Goal: Task Accomplishment & Management: Use online tool/utility

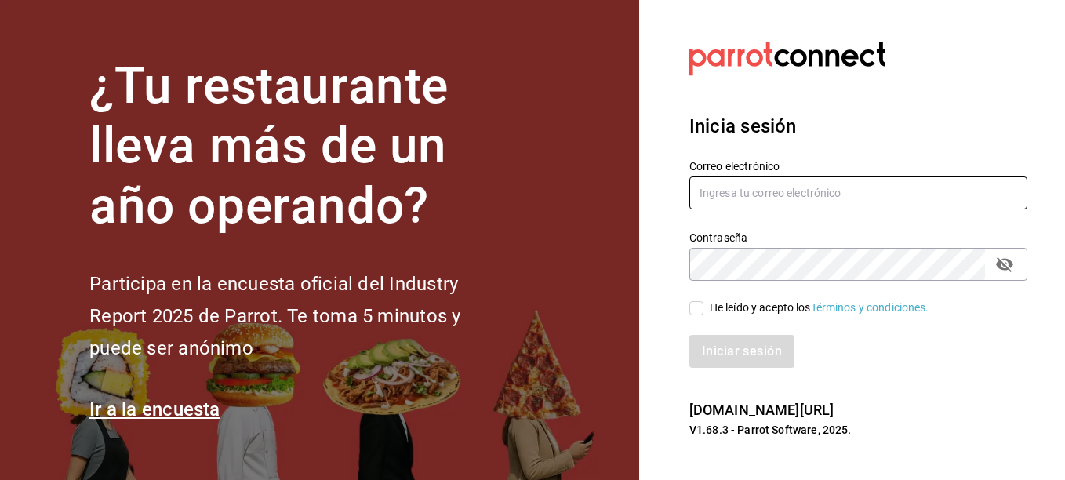
type input "[EMAIL_ADDRESS][DOMAIN_NAME]"
click at [694, 314] on input "He leído y acepto los Términos y condiciones." at bounding box center [696, 308] width 14 height 14
checkbox input "true"
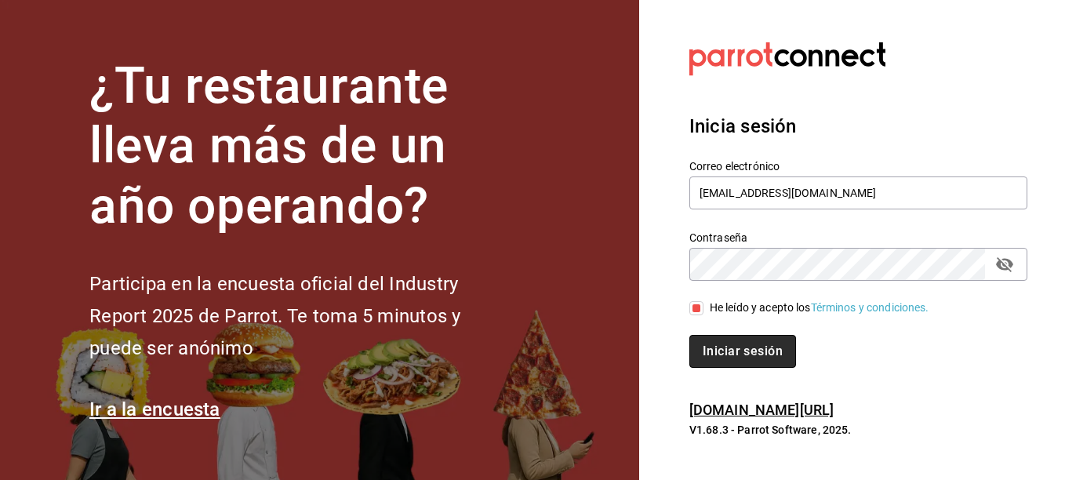
click at [731, 353] on button "Iniciar sesión" at bounding box center [742, 351] width 107 height 33
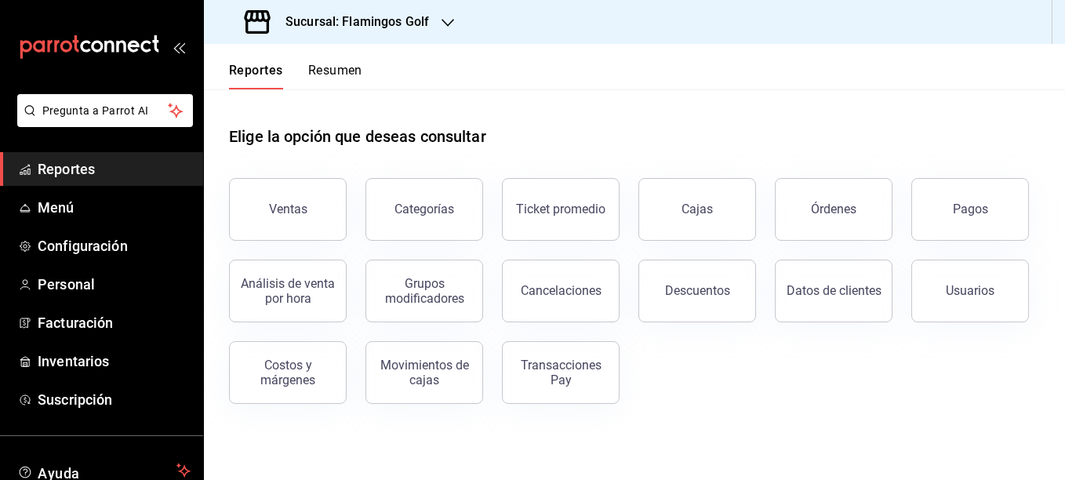
click at [64, 171] on span "Reportes" at bounding box center [114, 168] width 153 height 21
click at [48, 324] on span "Facturación" at bounding box center [114, 322] width 153 height 21
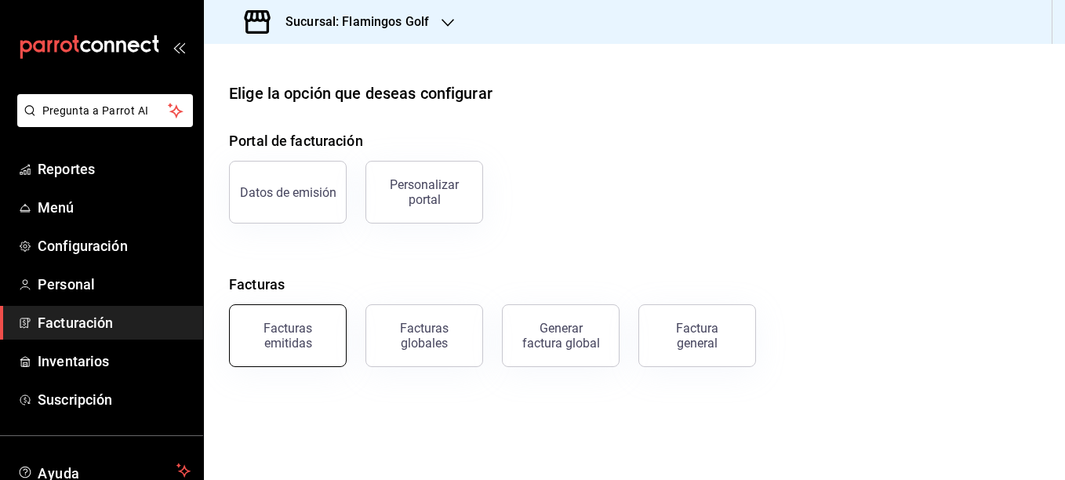
click at [292, 337] on div "Facturas emitidas" at bounding box center [287, 336] width 97 height 30
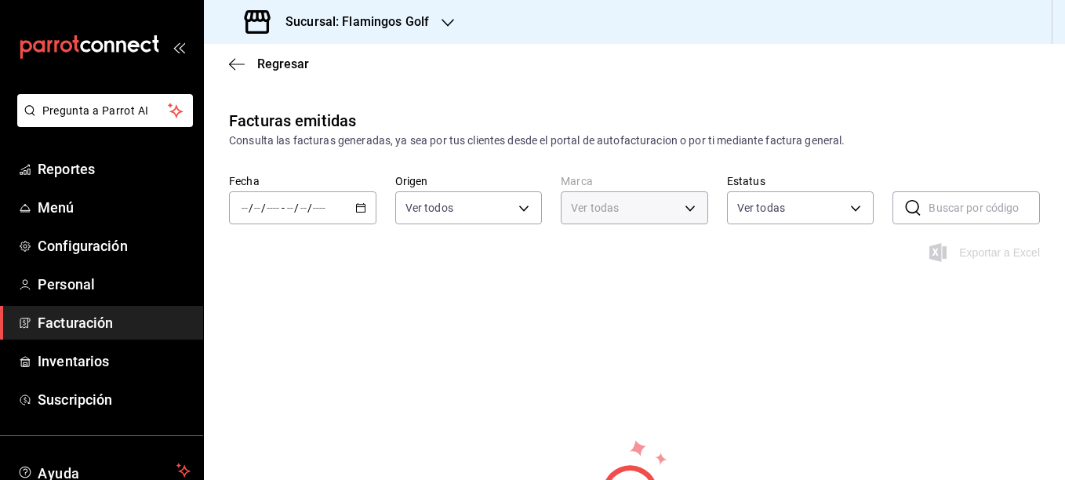
type input "fcb6ad62-2d7c-4c8d-a7b9-f3ea60482d45"
click at [359, 207] on \(Stroke\) "button" at bounding box center [360, 206] width 9 height 1
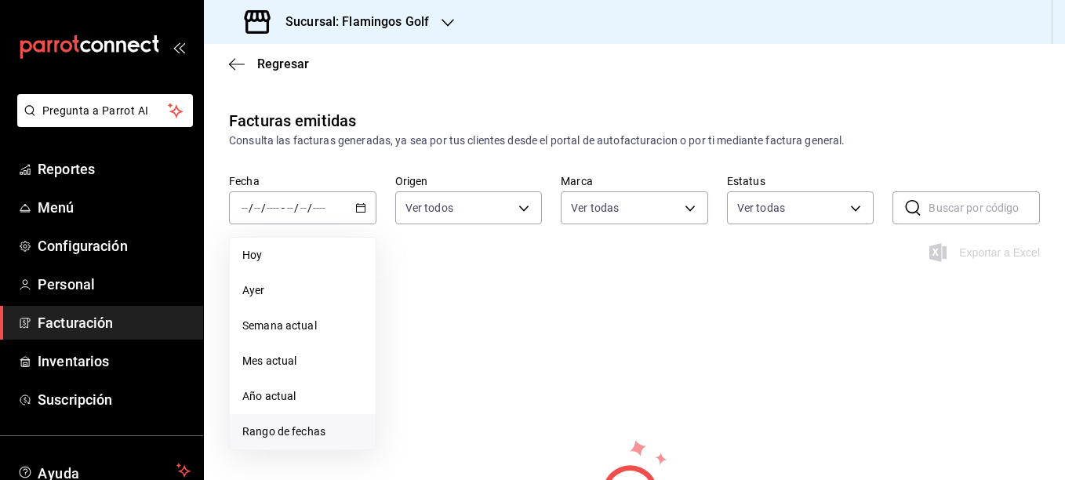
click at [256, 431] on span "Rango de fechas" at bounding box center [302, 431] width 121 height 16
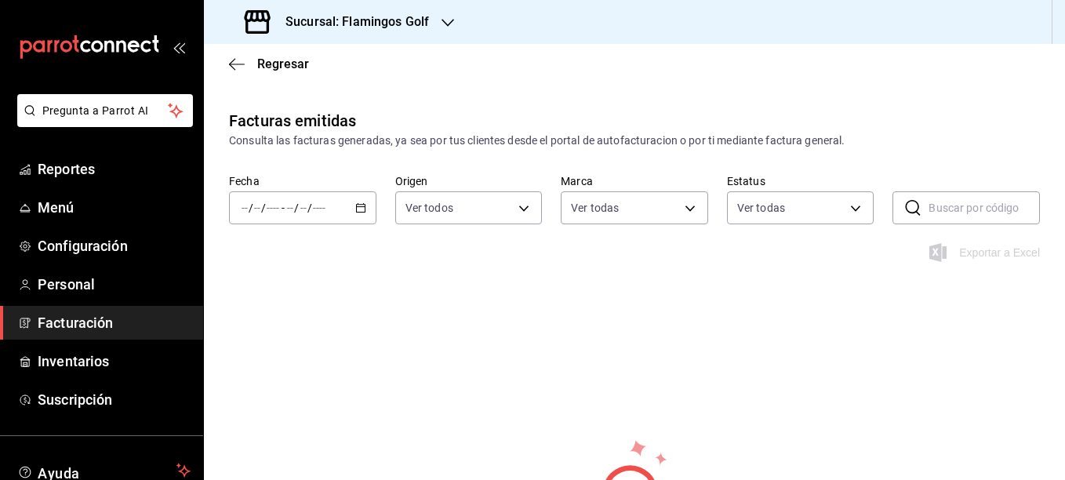
click at [778, 306] on div "Facturas emitidas Consulta las facturas generadas, ya sea por tus clientes desd…" at bounding box center [634, 380] width 861 height 542
click at [363, 207] on icon "button" at bounding box center [360, 207] width 11 height 11
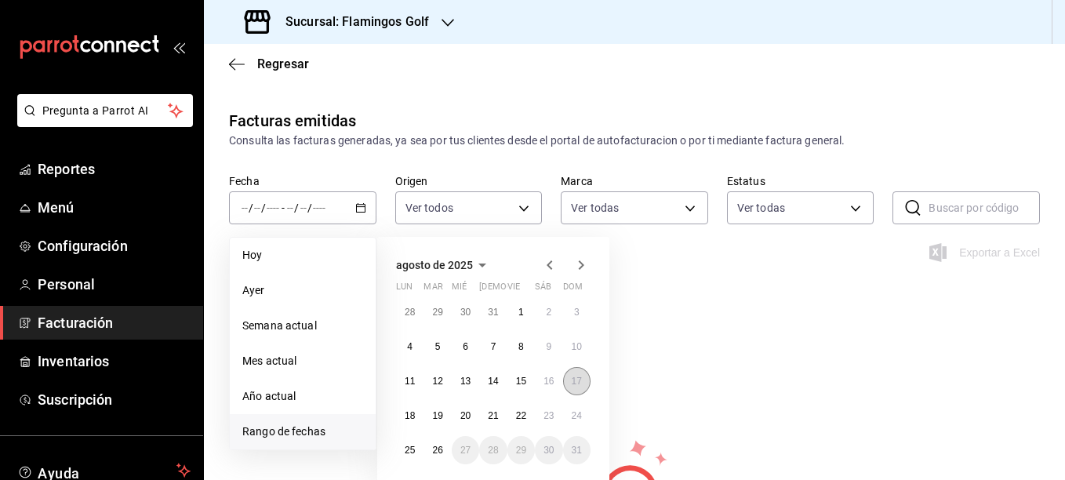
click at [576, 377] on abbr "17" at bounding box center [577, 381] width 10 height 11
click at [435, 449] on abbr "26" at bounding box center [437, 450] width 10 height 11
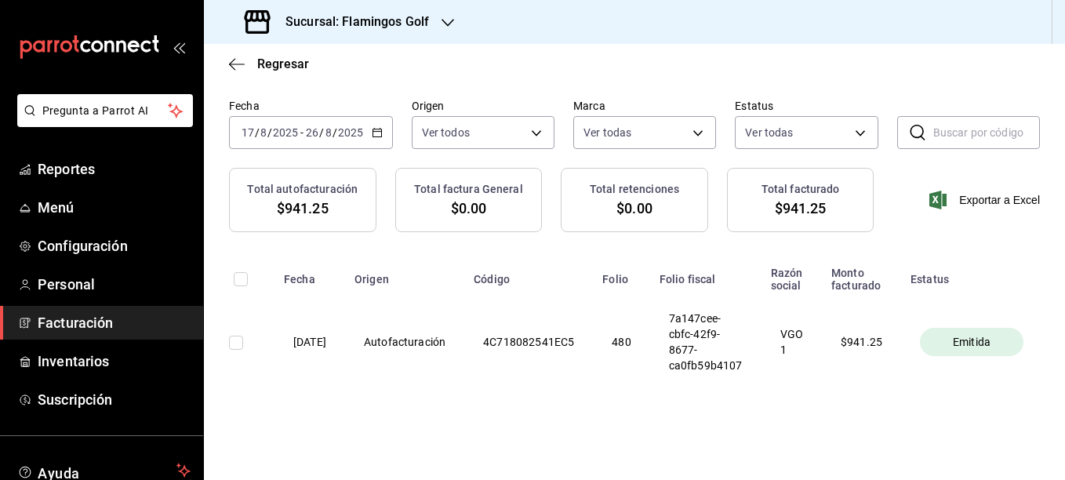
scroll to position [89, 0]
click at [235, 336] on input "checkbox" at bounding box center [236, 343] width 14 height 14
checkbox input "true"
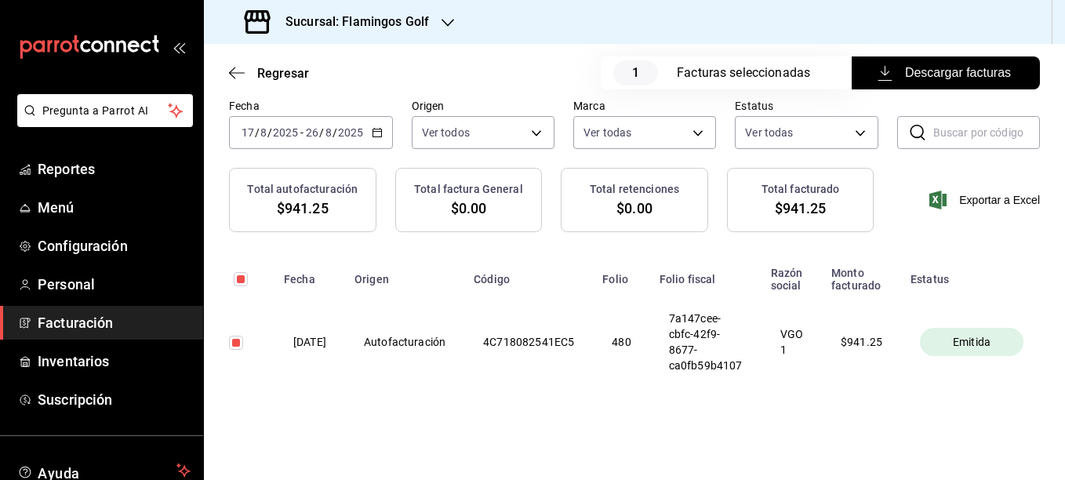
click at [916, 75] on span "Descargar facturas" at bounding box center [946, 73] width 130 height 19
click at [445, 20] on icon "button" at bounding box center [448, 22] width 13 height 13
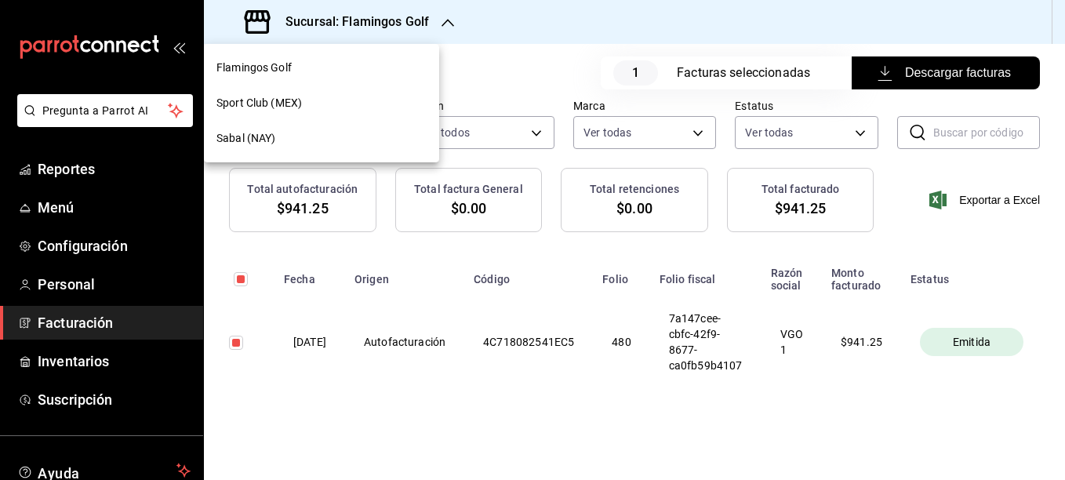
click at [244, 105] on span "Sport Club (MEX)" at bounding box center [258, 103] width 85 height 16
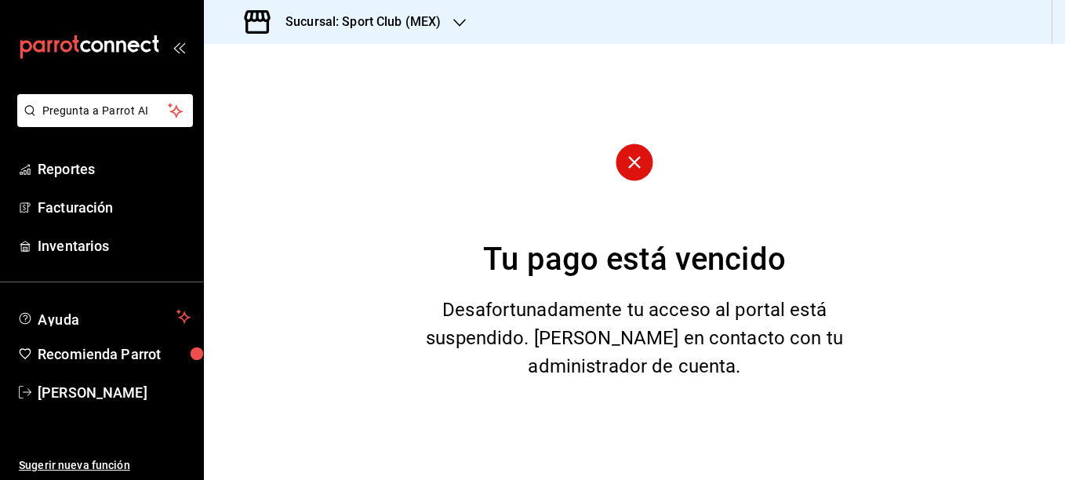
click at [455, 24] on icon "button" at bounding box center [459, 22] width 13 height 13
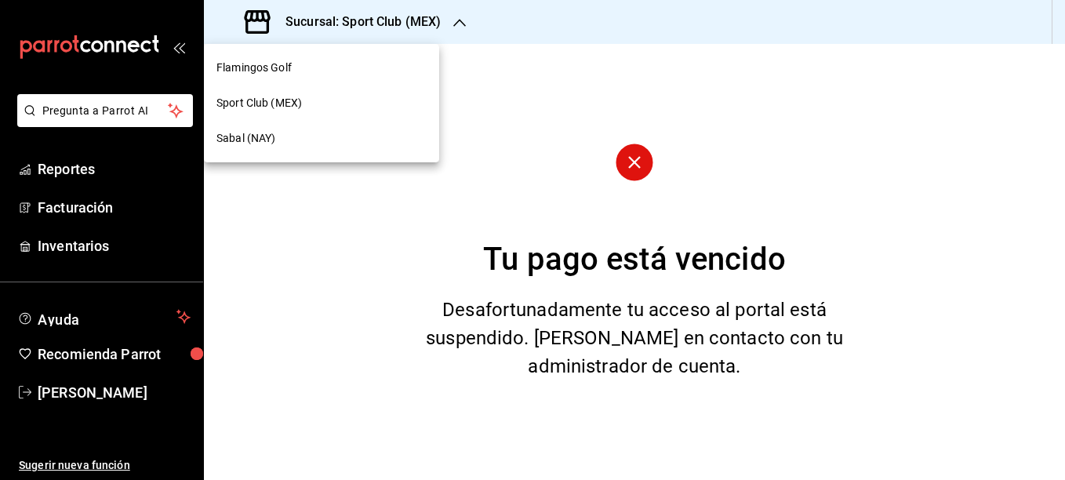
click at [237, 137] on span "Sabal (NAY)" at bounding box center [245, 138] width 59 height 16
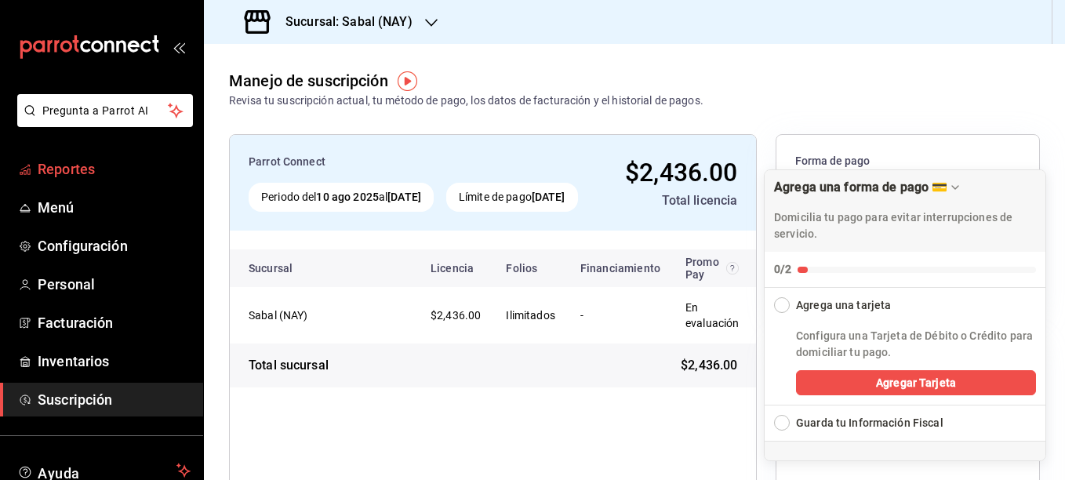
click at [55, 169] on span "Reportes" at bounding box center [114, 168] width 153 height 21
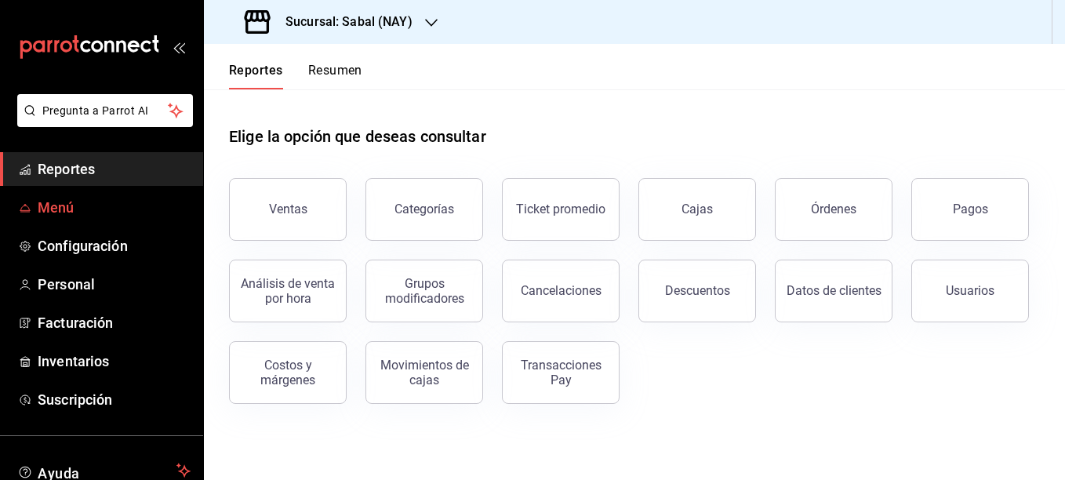
click at [67, 202] on span "Menú" at bounding box center [114, 207] width 153 height 21
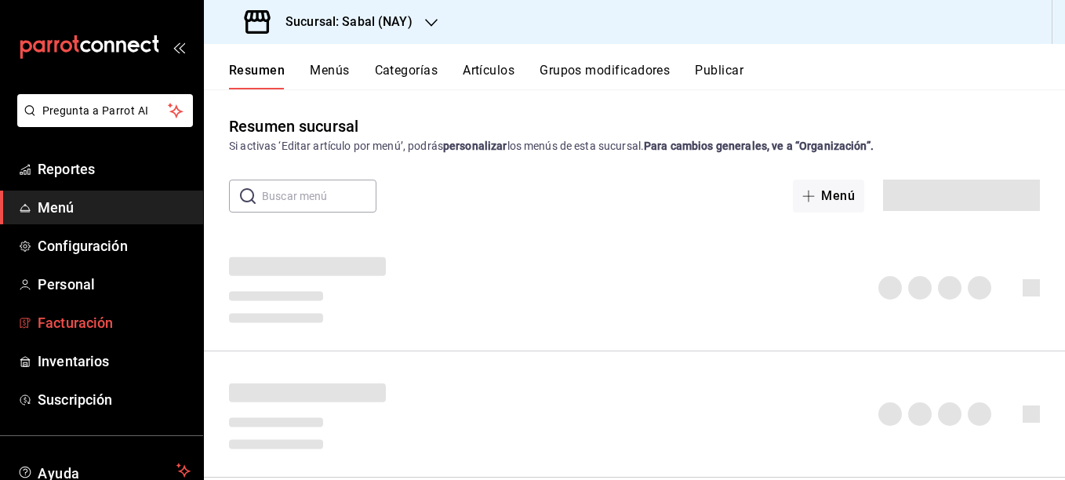
click at [78, 317] on span "Facturación" at bounding box center [114, 322] width 153 height 21
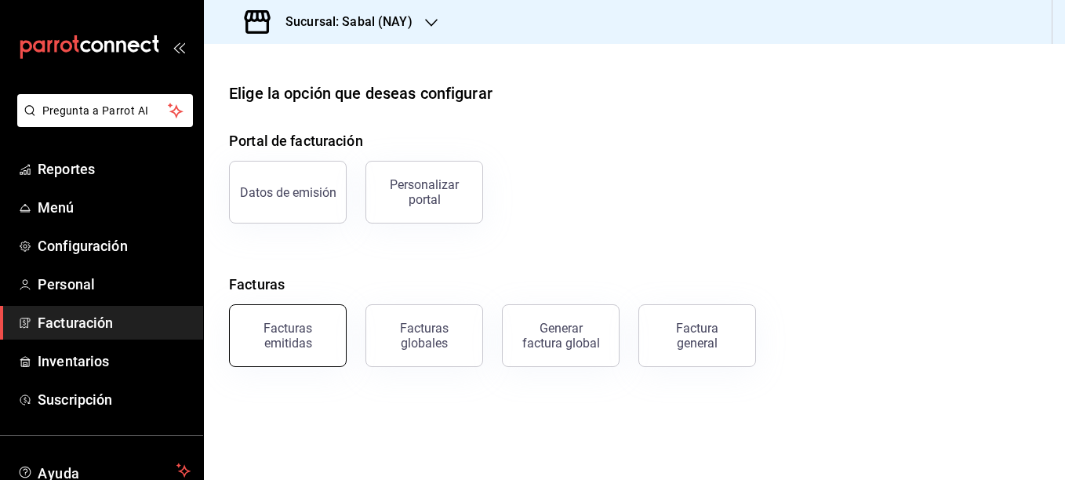
click at [303, 347] on div "Facturas emitidas" at bounding box center [287, 336] width 97 height 30
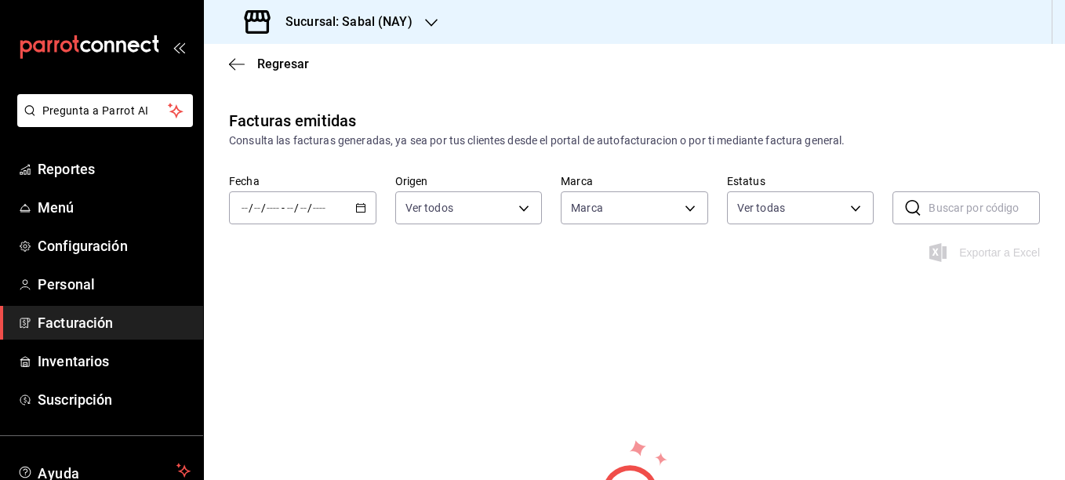
type input "7bb9fc4a-963e-4e00-9402-9ac56289446f"
click at [356, 205] on \(Stroke\) "button" at bounding box center [360, 208] width 9 height 9
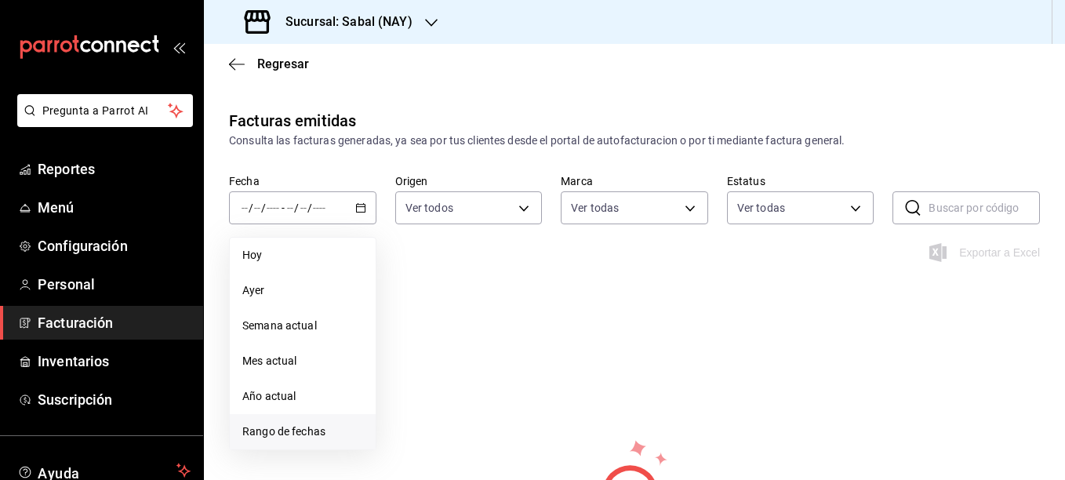
click at [279, 431] on span "Rango de fechas" at bounding box center [302, 431] width 121 height 16
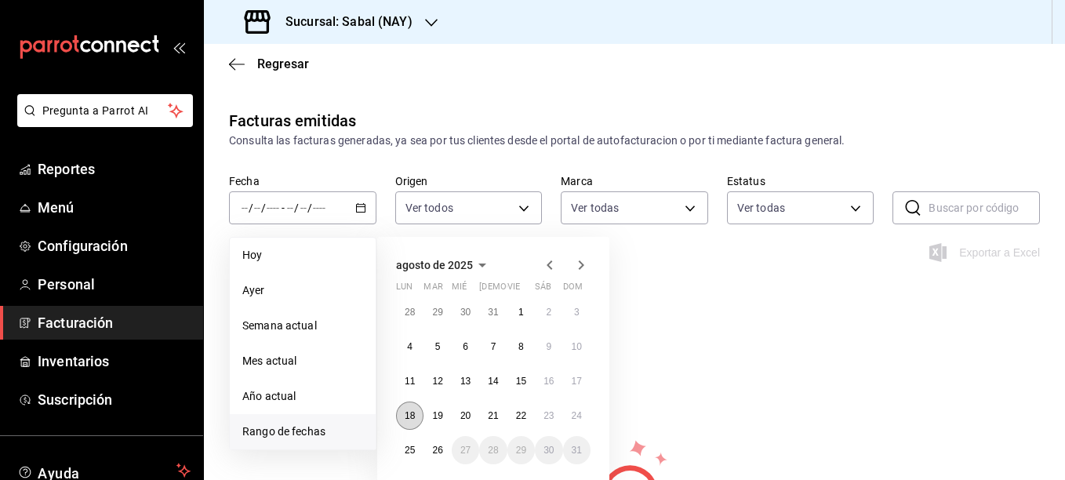
click at [411, 415] on abbr "18" at bounding box center [410, 415] width 10 height 11
click at [436, 450] on abbr "26" at bounding box center [437, 450] width 10 height 11
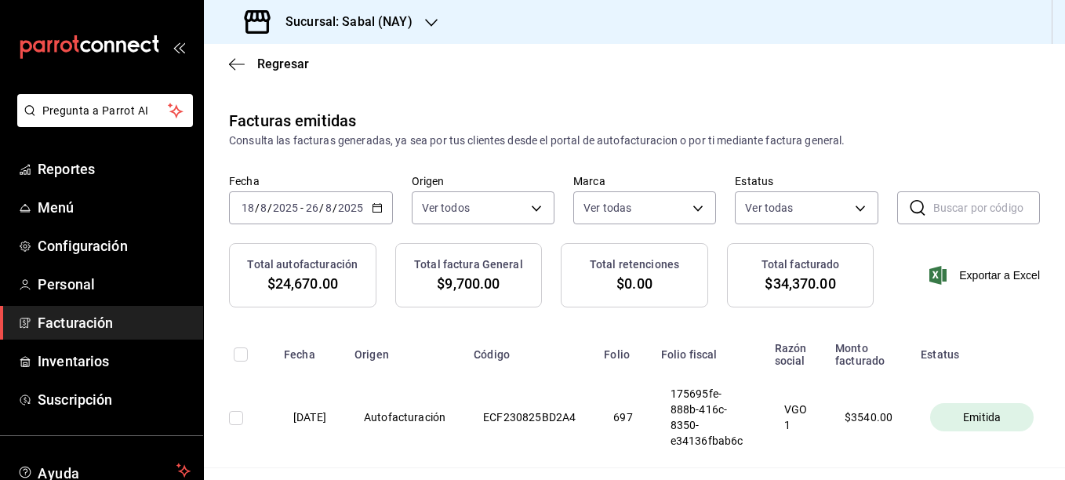
click at [242, 356] on input "checkbox" at bounding box center [241, 354] width 14 height 14
checkbox input "true"
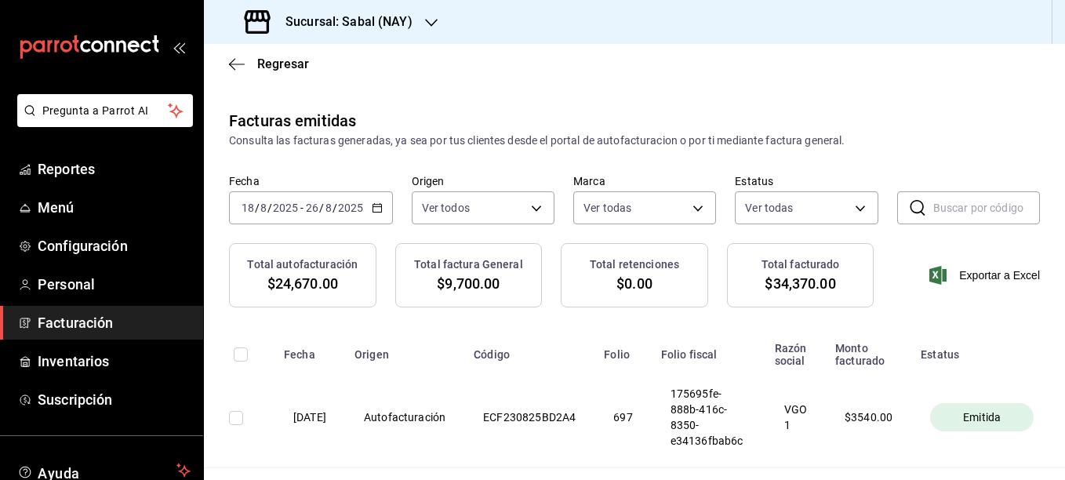
checkbox input "true"
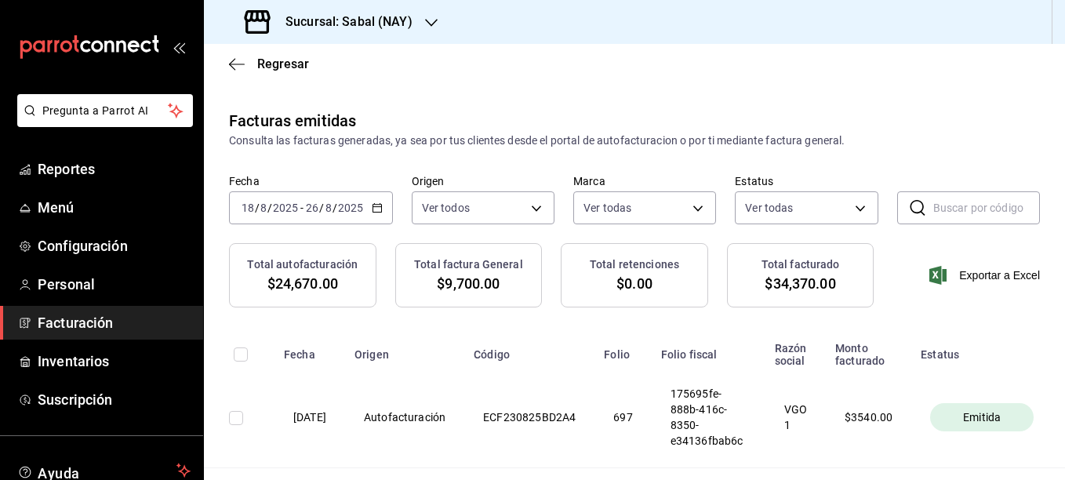
checkbox input "true"
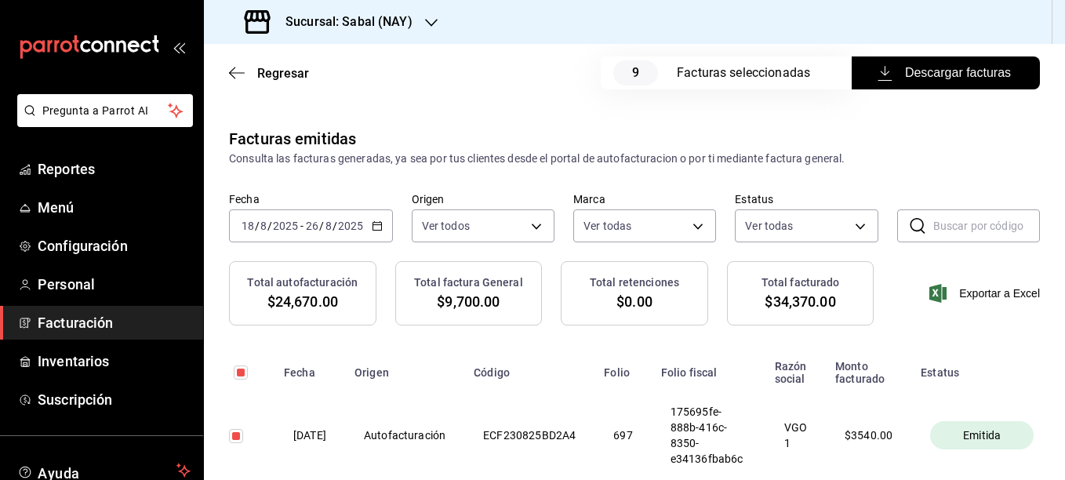
click at [929, 71] on span "Descargar facturas" at bounding box center [946, 73] width 130 height 19
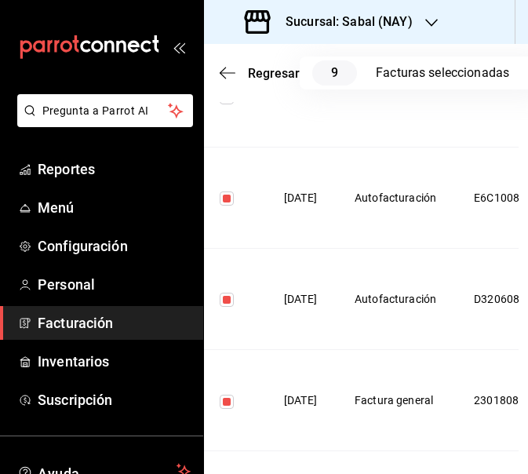
scroll to position [917, 31]
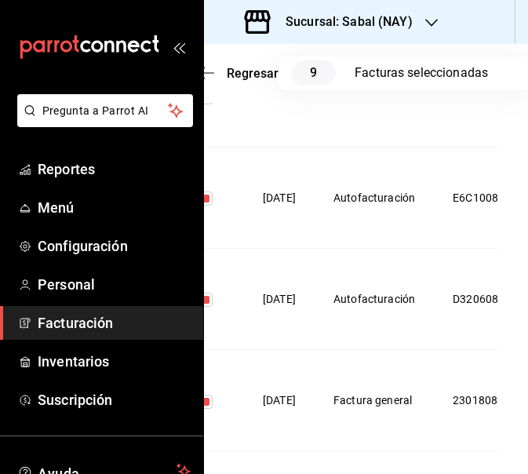
click at [179, 49] on icon "open_drawer_menu" at bounding box center [182, 48] width 7 height 12
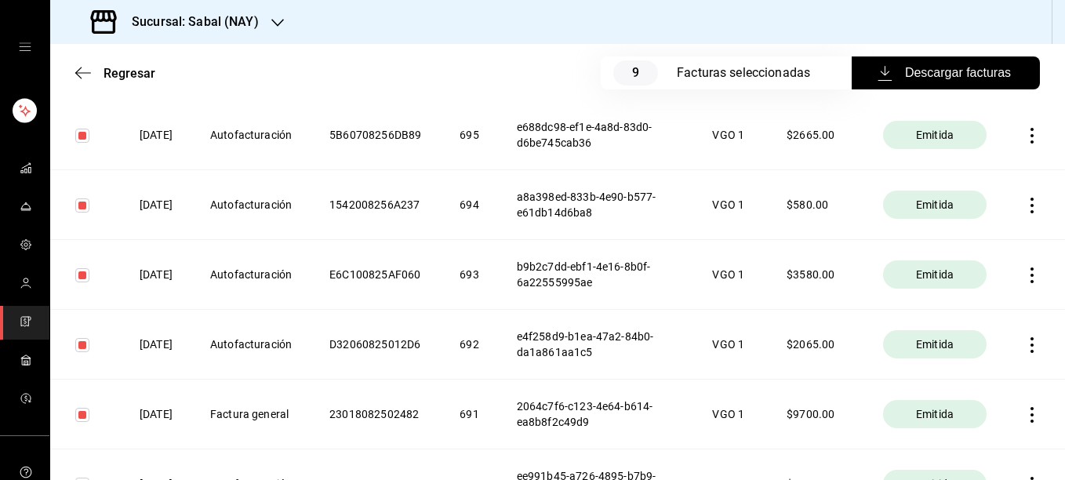
scroll to position [424, 0]
click at [82, 74] on icon "button" at bounding box center [83, 73] width 16 height 14
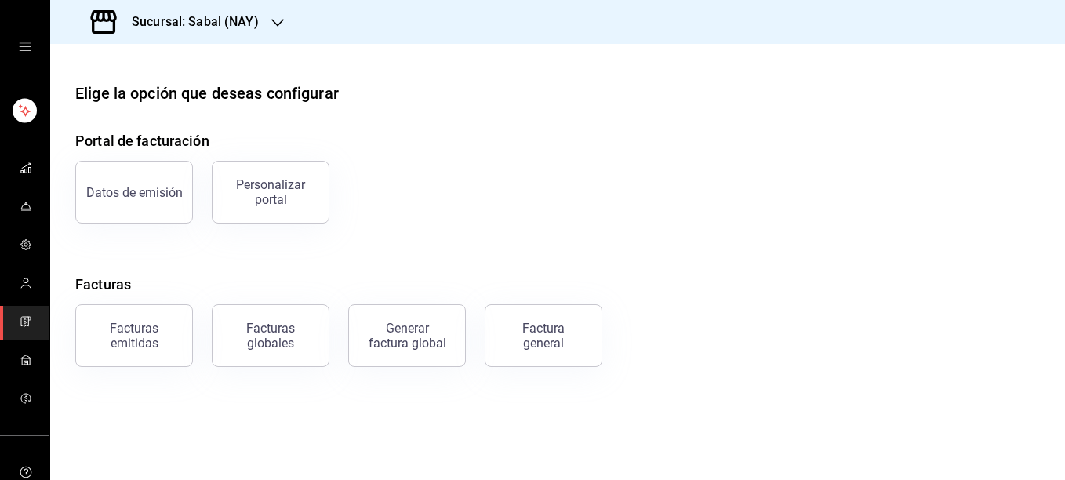
click at [20, 47] on icon "open drawer" at bounding box center [25, 47] width 12 height 8
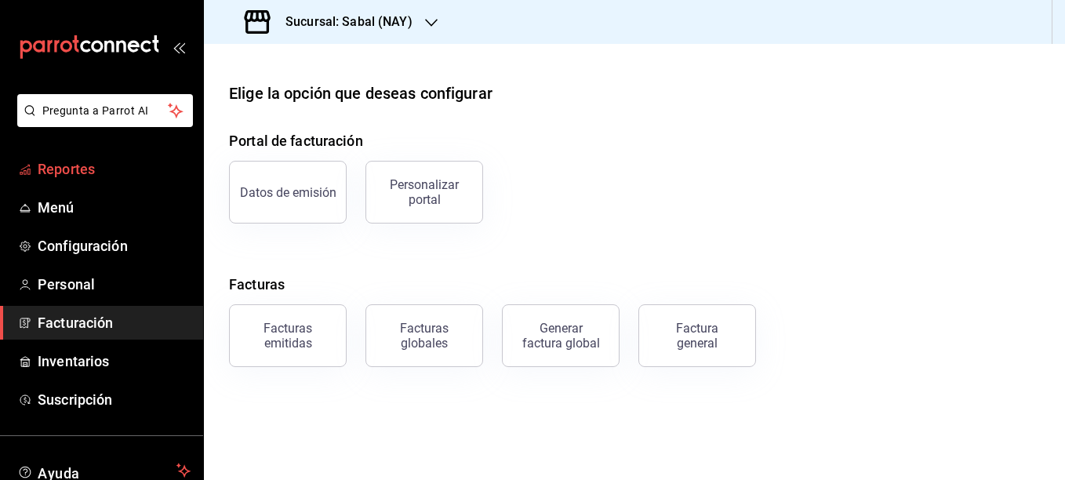
click at [64, 163] on span "Reportes" at bounding box center [114, 168] width 153 height 21
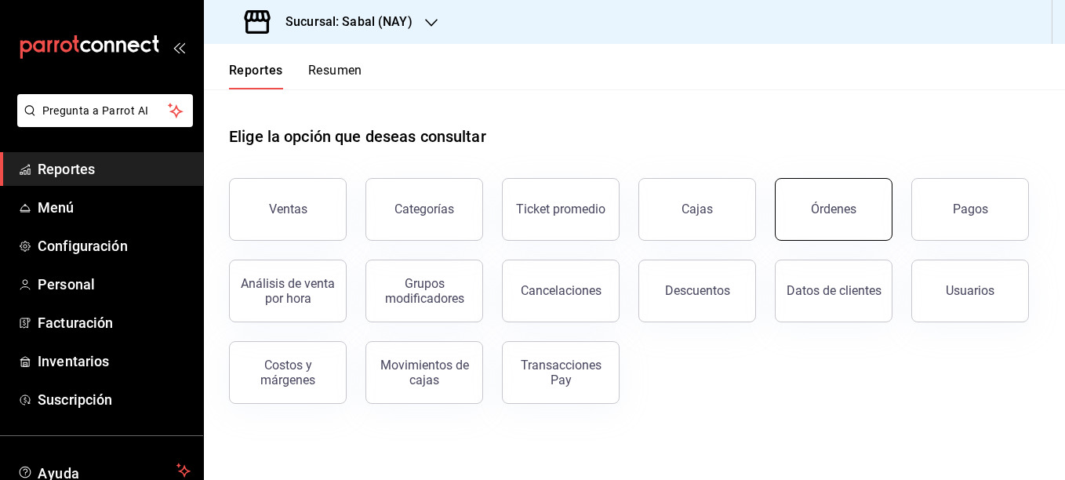
click at [820, 212] on div "Órdenes" at bounding box center [833, 209] width 45 height 15
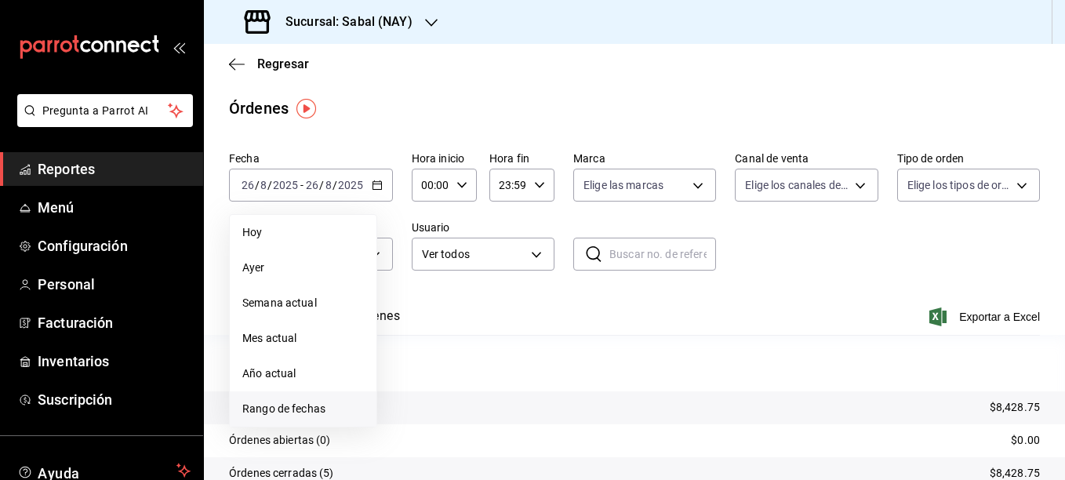
click at [268, 408] on span "Rango de fechas" at bounding box center [303, 409] width 122 height 16
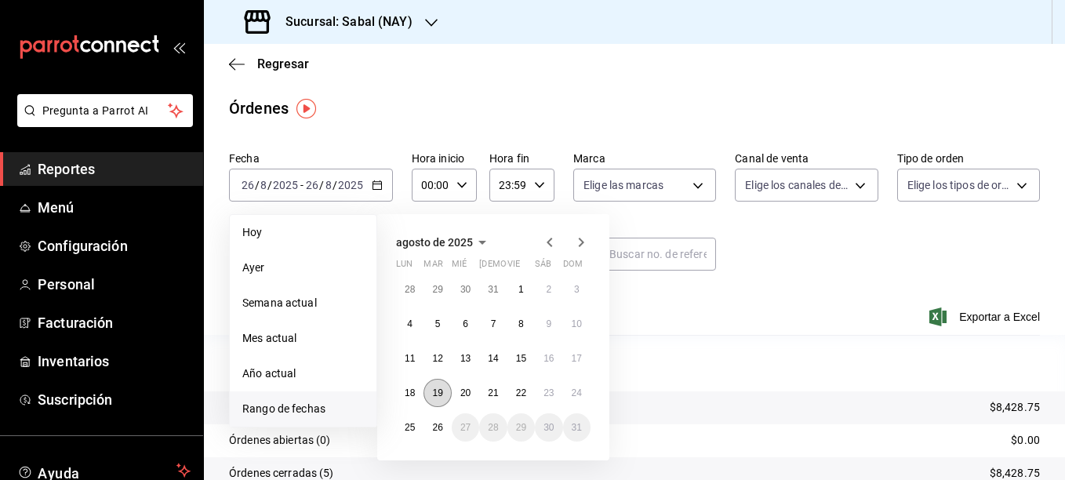
click at [437, 390] on abbr "19" at bounding box center [437, 392] width 10 height 11
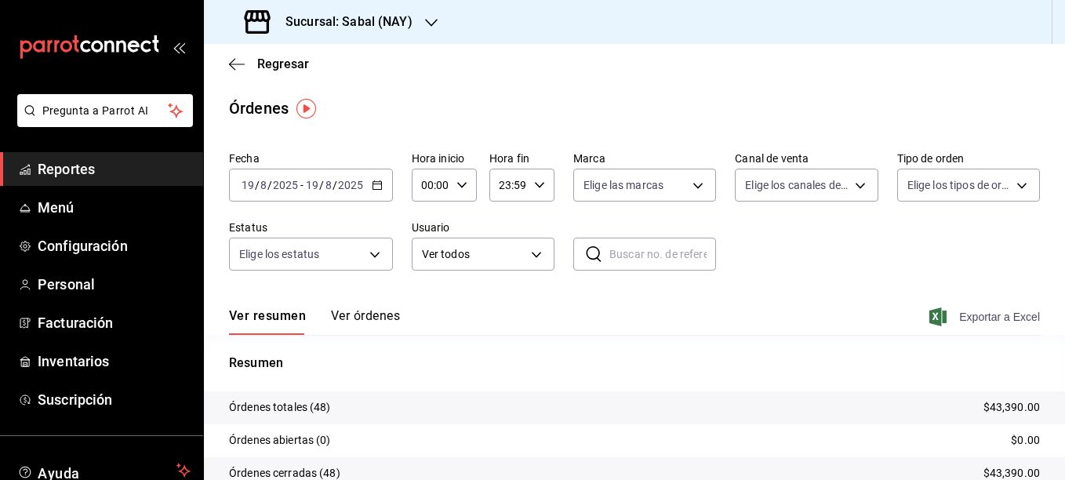
click at [971, 318] on span "Exportar a Excel" at bounding box center [985, 316] width 107 height 19
click at [322, 187] on span "/" at bounding box center [321, 185] width 5 height 13
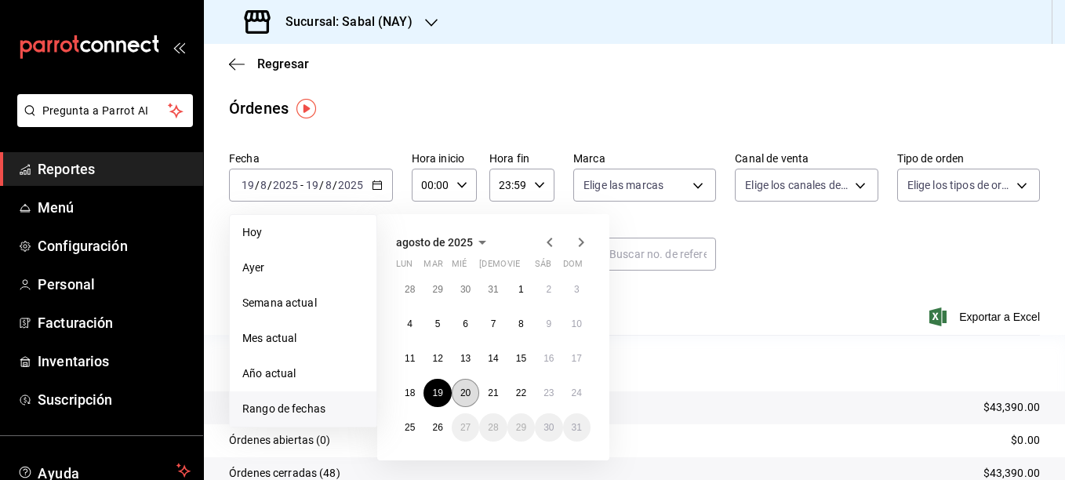
click at [471, 395] on button "20" at bounding box center [465, 393] width 27 height 28
click at [468, 387] on button "20" at bounding box center [465, 393] width 27 height 28
click at [468, 387] on div "Resumen Órdenes totales (48) $43,390.00 Órdenes abiertas (0) $0.00 Órdenes cerr…" at bounding box center [634, 464] width 861 height 220
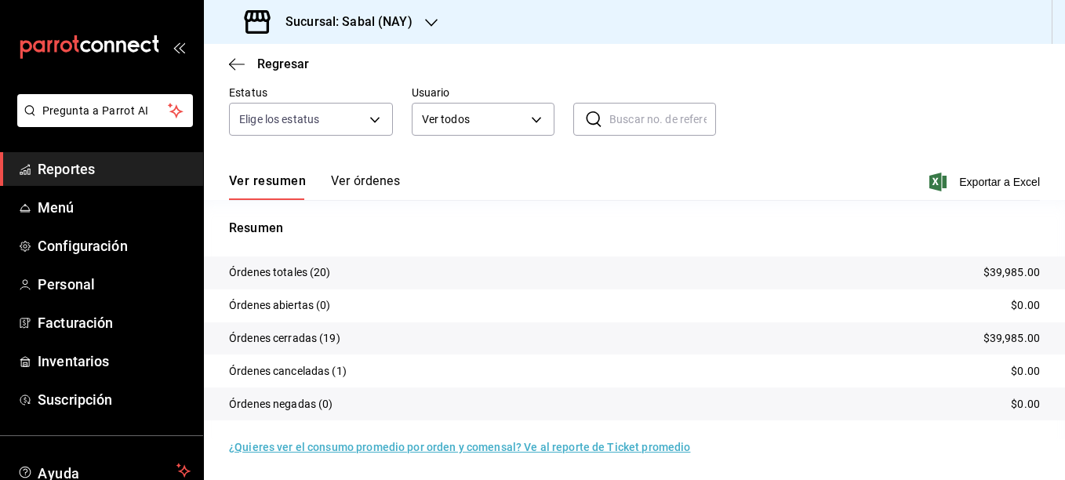
scroll to position [136, 0]
click at [969, 176] on span "Exportar a Excel" at bounding box center [985, 181] width 107 height 19
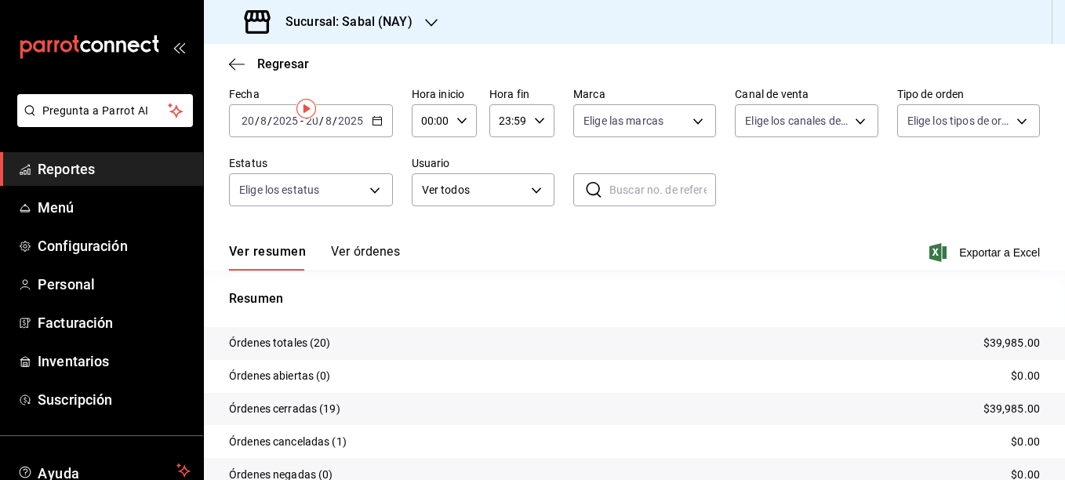
scroll to position [0, 0]
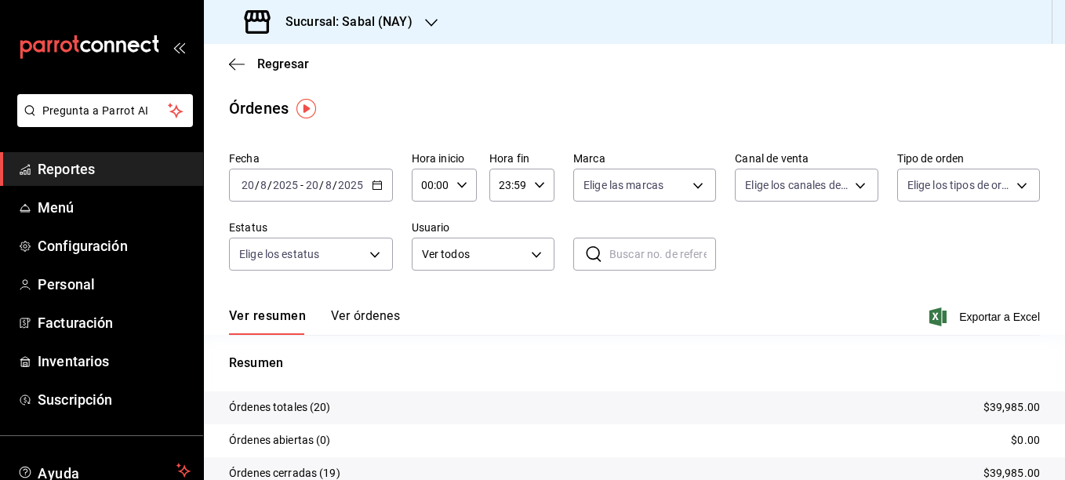
click at [378, 185] on icon "button" at bounding box center [377, 185] width 11 height 11
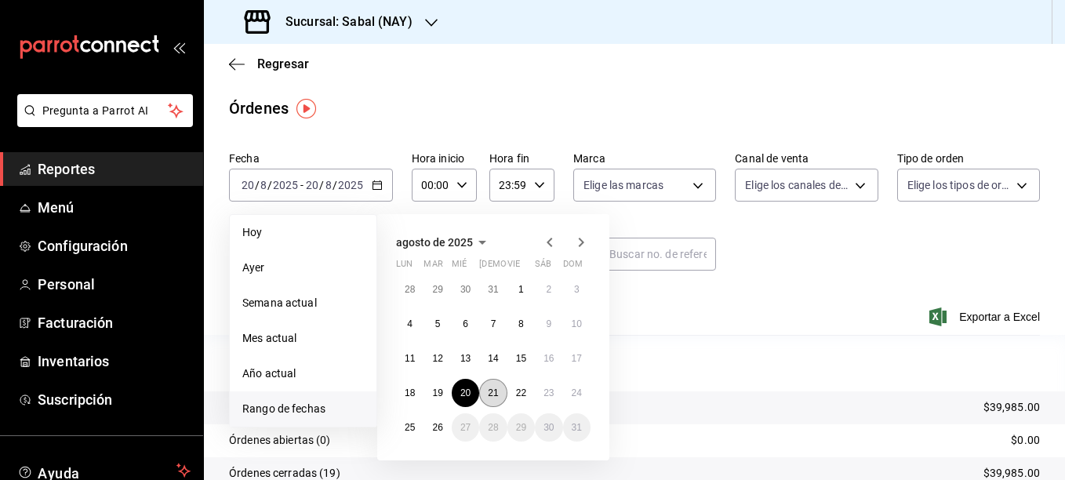
click at [498, 388] on abbr "21" at bounding box center [493, 392] width 10 height 11
click at [499, 391] on button "21" at bounding box center [492, 393] width 27 height 28
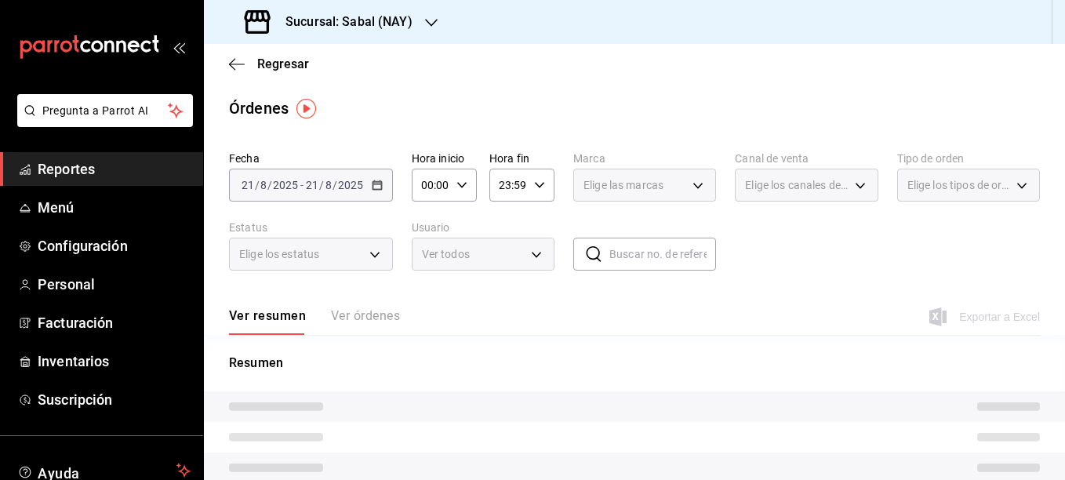
click at [499, 391] on div "Resumen" at bounding box center [634, 458] width 861 height 209
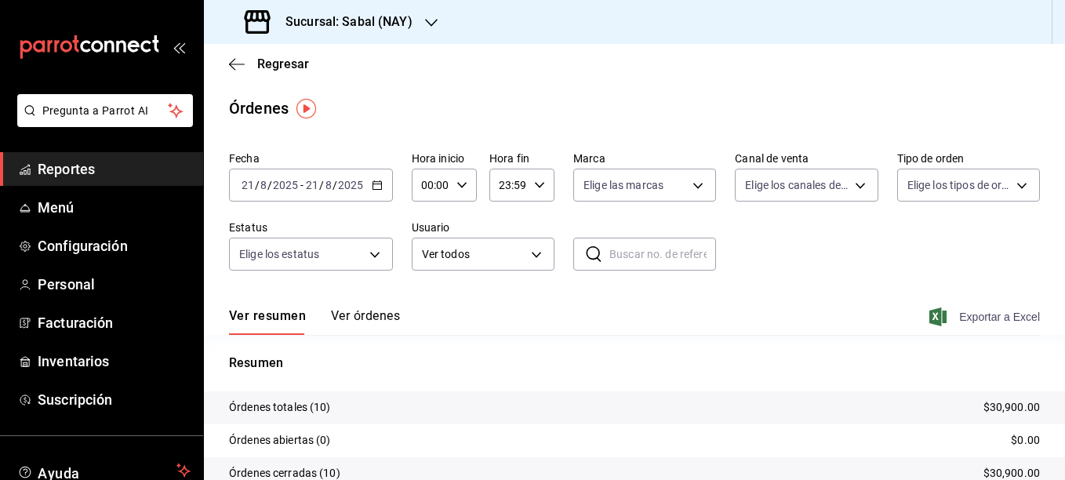
click at [972, 316] on span "Exportar a Excel" at bounding box center [985, 316] width 107 height 19
click at [374, 186] on icon "button" at bounding box center [377, 185] width 11 height 11
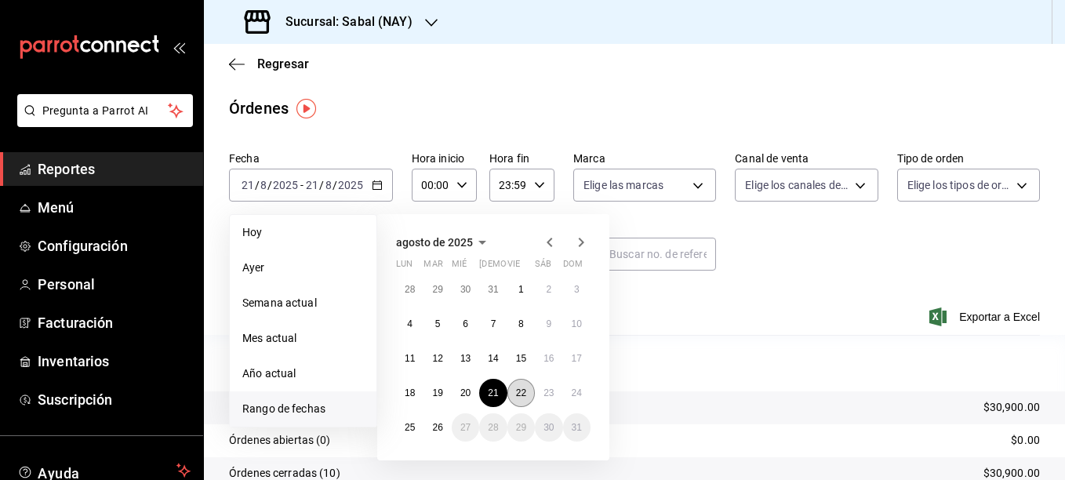
click at [523, 395] on abbr "22" at bounding box center [521, 392] width 10 height 11
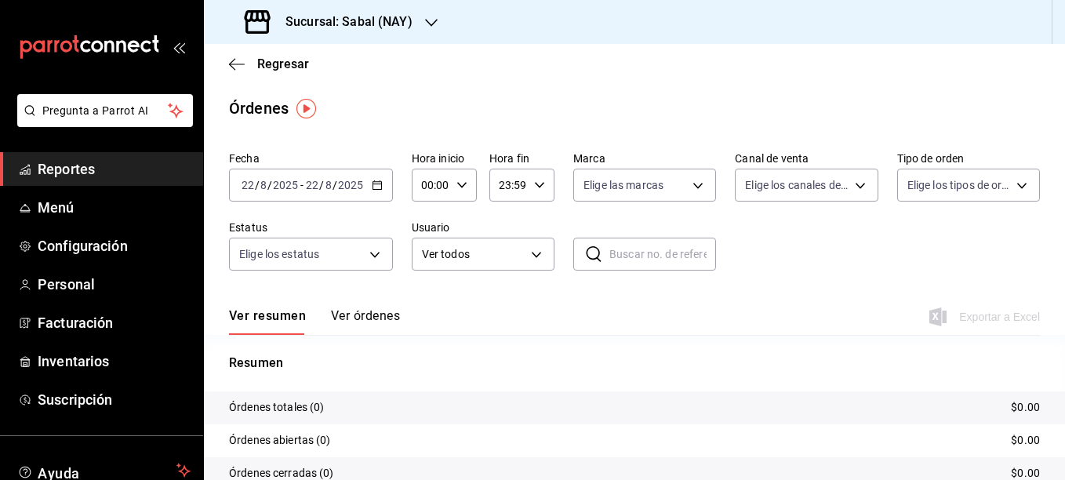
click at [373, 191] on div "[DATE] [DATE] - [DATE] [DATE]" at bounding box center [311, 185] width 164 height 33
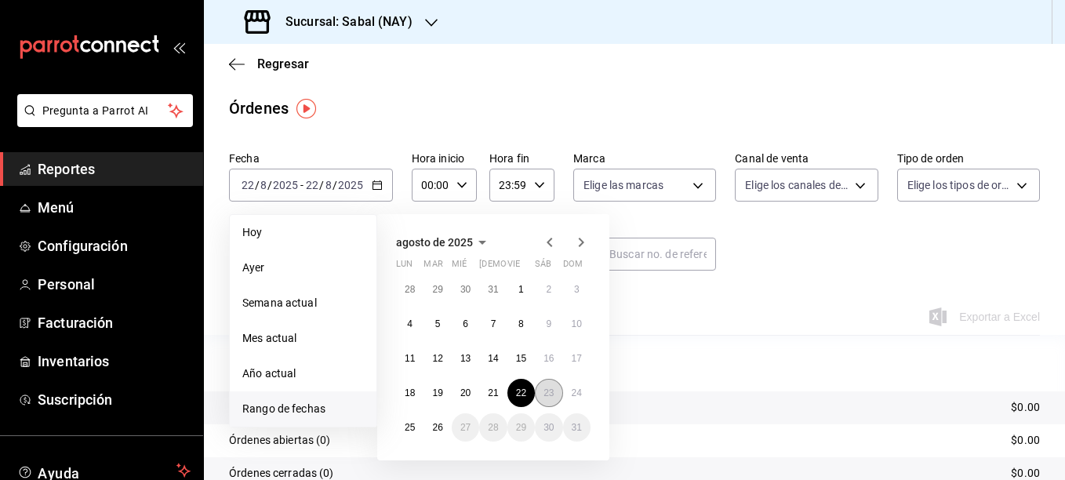
click at [549, 393] on abbr "23" at bounding box center [548, 392] width 10 height 11
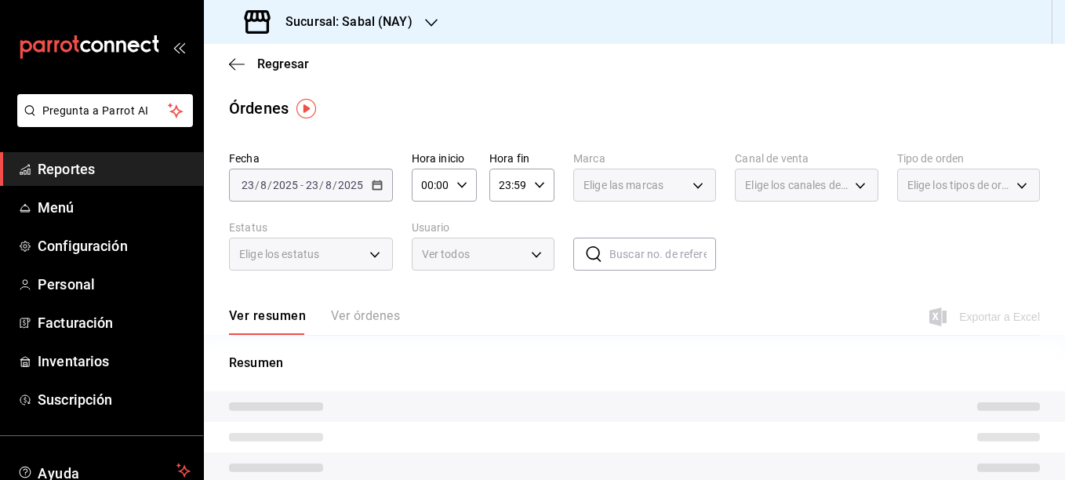
click at [549, 393] on tr at bounding box center [634, 406] width 861 height 31
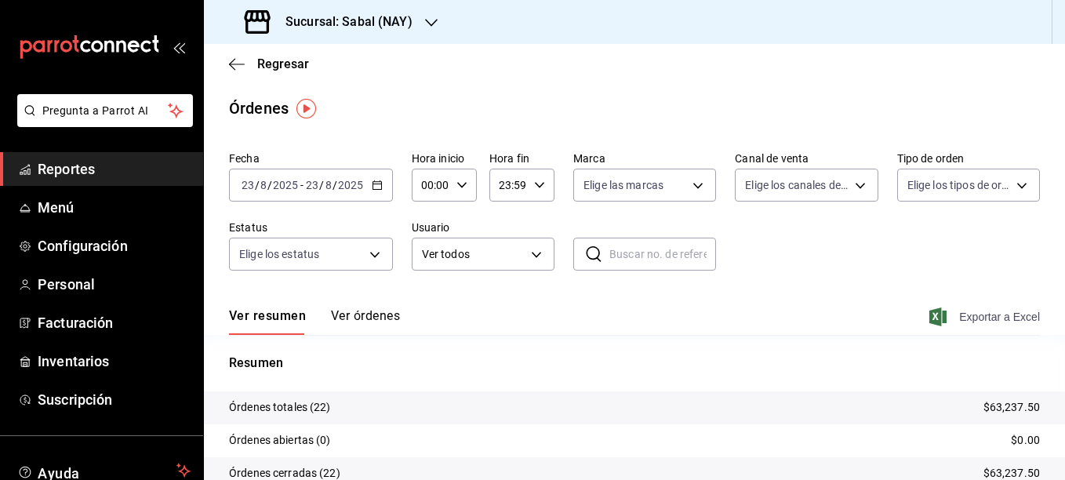
click at [960, 318] on span "Exportar a Excel" at bounding box center [985, 316] width 107 height 19
click at [376, 181] on icon "button" at bounding box center [377, 185] width 11 height 11
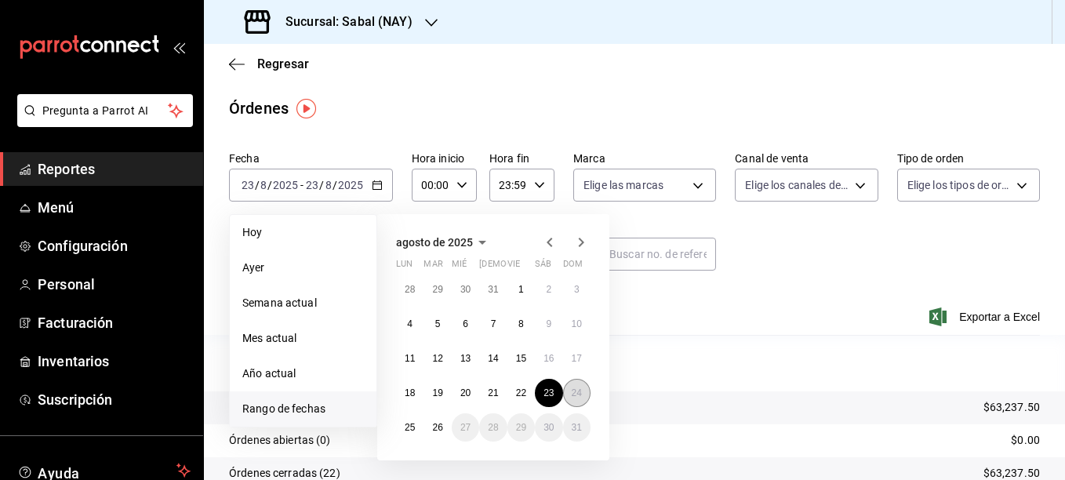
click at [578, 394] on abbr "24" at bounding box center [577, 392] width 10 height 11
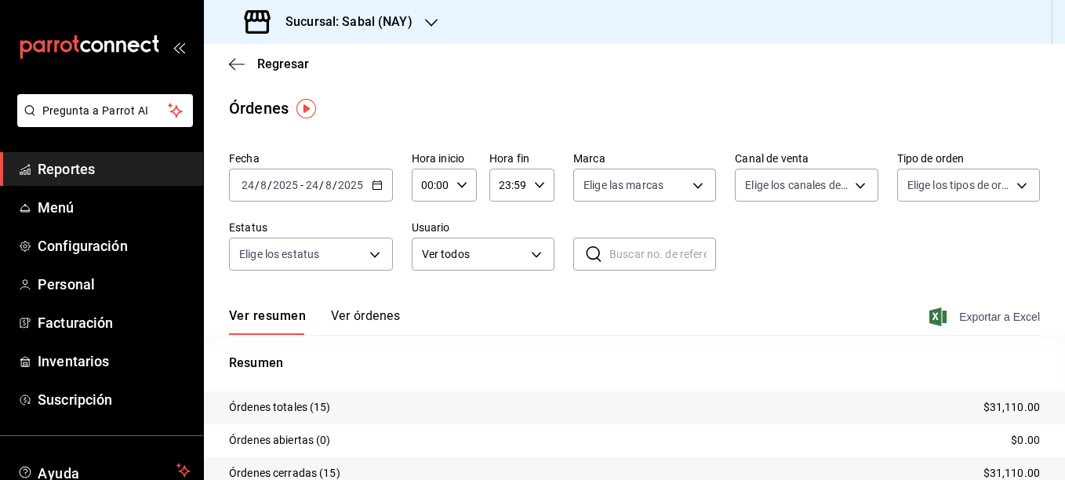
click at [974, 312] on span "Exportar a Excel" at bounding box center [985, 316] width 107 height 19
click at [464, 297] on div "Ver resumen Ver órdenes Exportar a Excel" at bounding box center [634, 311] width 811 height 45
click at [376, 184] on \(Stroke\) "button" at bounding box center [377, 184] width 9 height 1
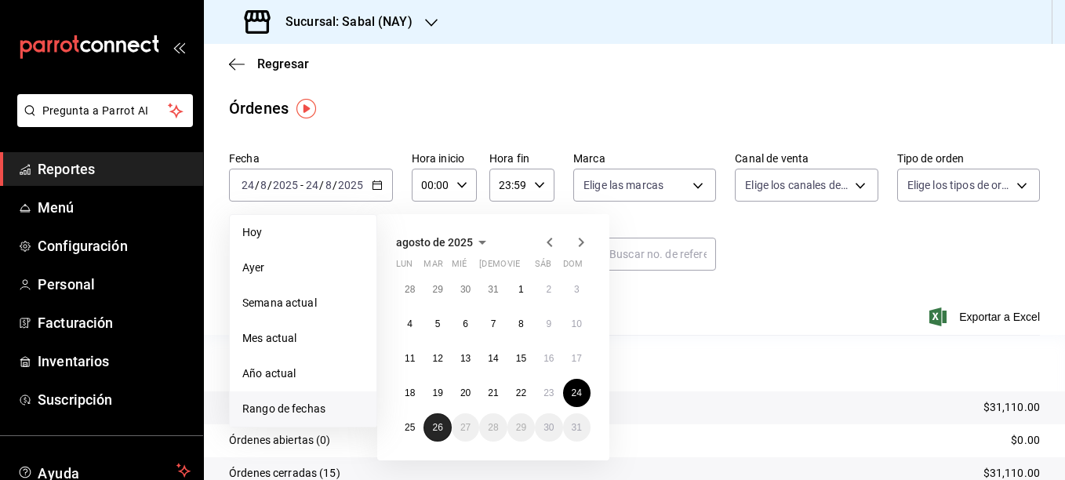
click at [431, 427] on button "26" at bounding box center [436, 427] width 27 height 28
click at [439, 425] on abbr "26" at bounding box center [437, 427] width 10 height 11
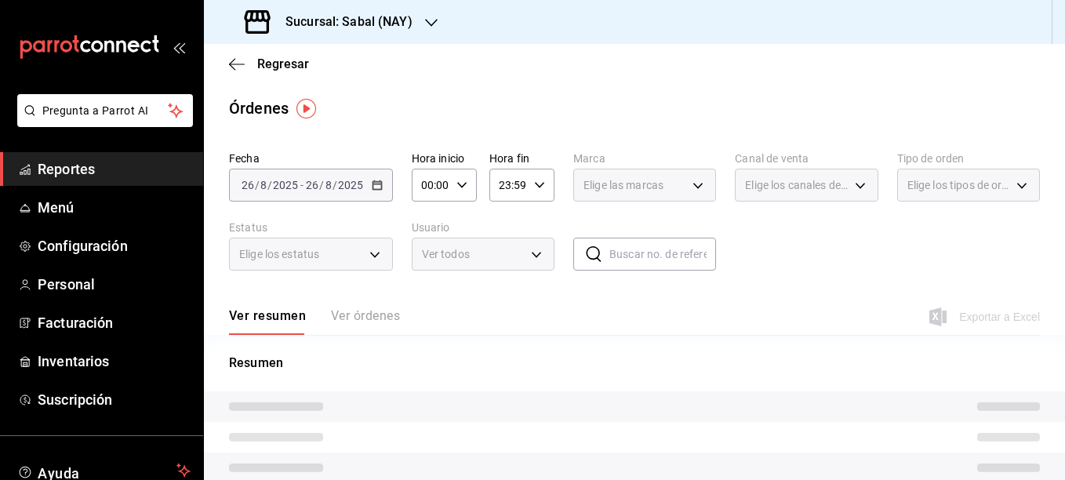
click at [439, 425] on tr at bounding box center [634, 437] width 861 height 31
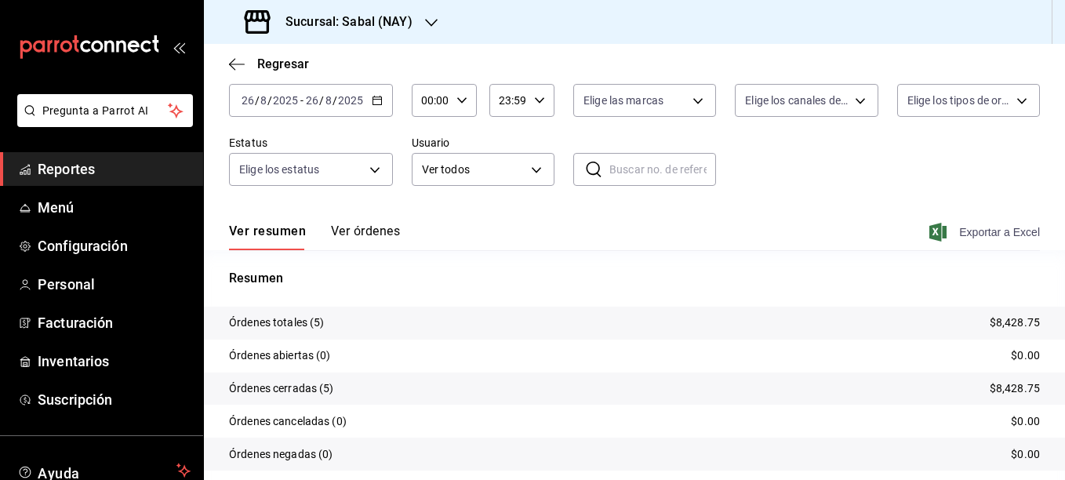
scroll to position [136, 0]
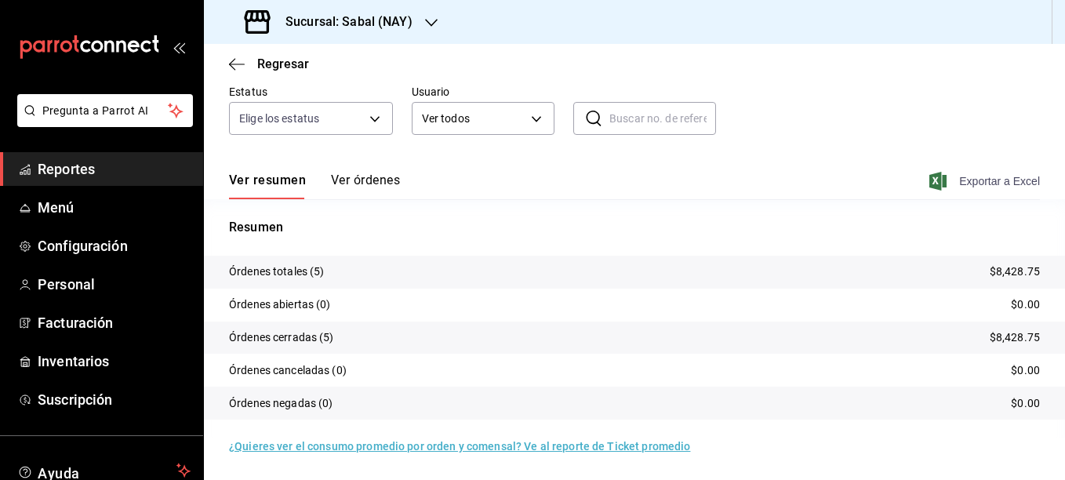
click at [963, 182] on span "Exportar a Excel" at bounding box center [985, 181] width 107 height 19
